Goal: Task Accomplishment & Management: Manage account settings

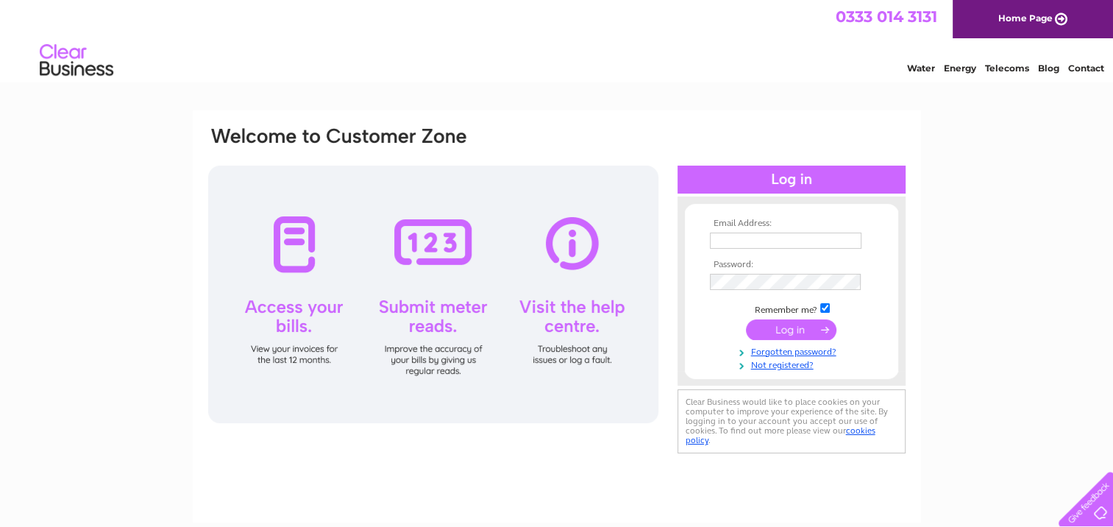
type input "mchln.office@gmail.com"
click at [785, 326] on input "submit" at bounding box center [791, 329] width 90 height 21
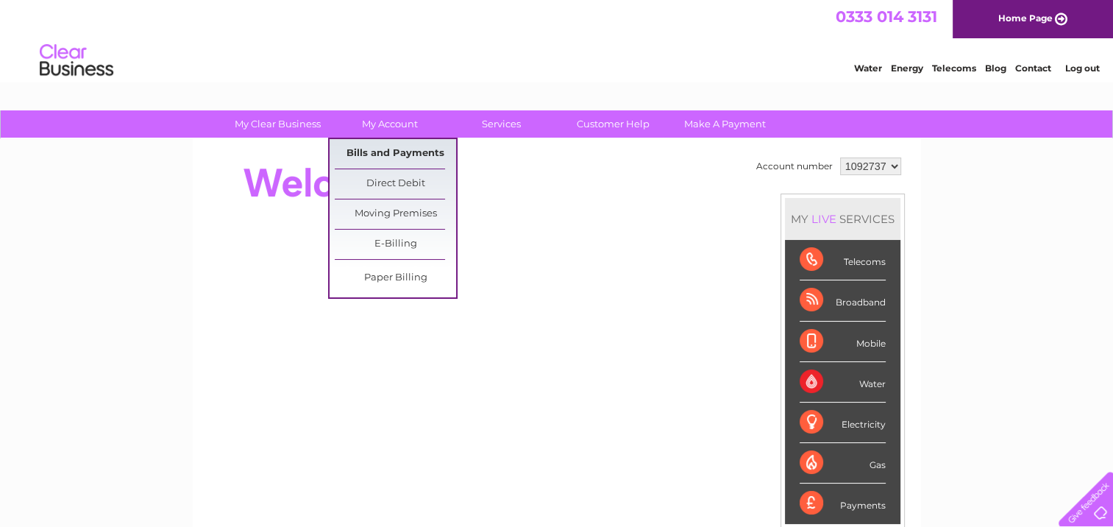
click at [379, 150] on link "Bills and Payments" at bounding box center [395, 153] width 121 height 29
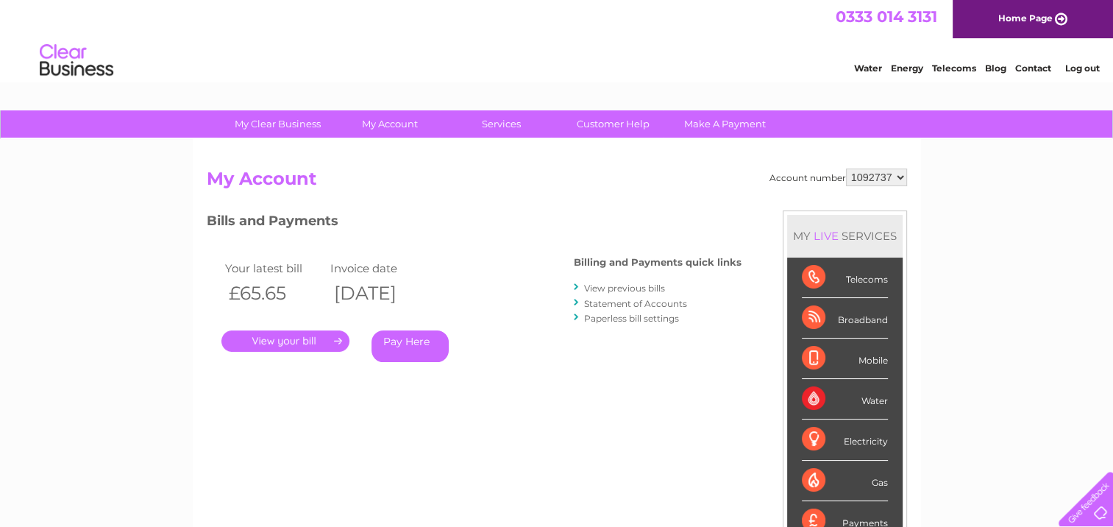
click at [264, 341] on link "." at bounding box center [285, 340] width 128 height 21
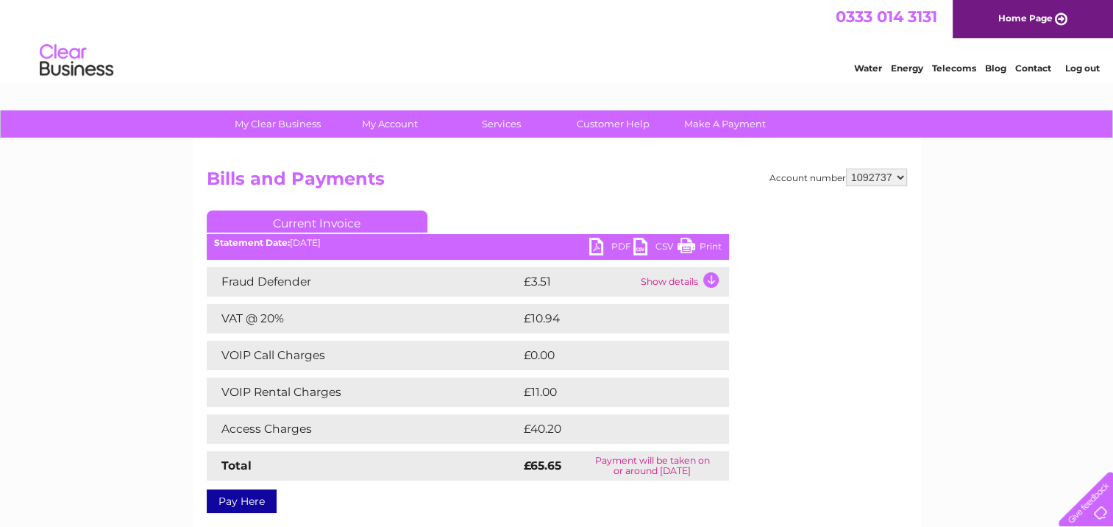
click at [597, 247] on link "PDF" at bounding box center [611, 248] width 44 height 21
